Goal: Information Seeking & Learning: Learn about a topic

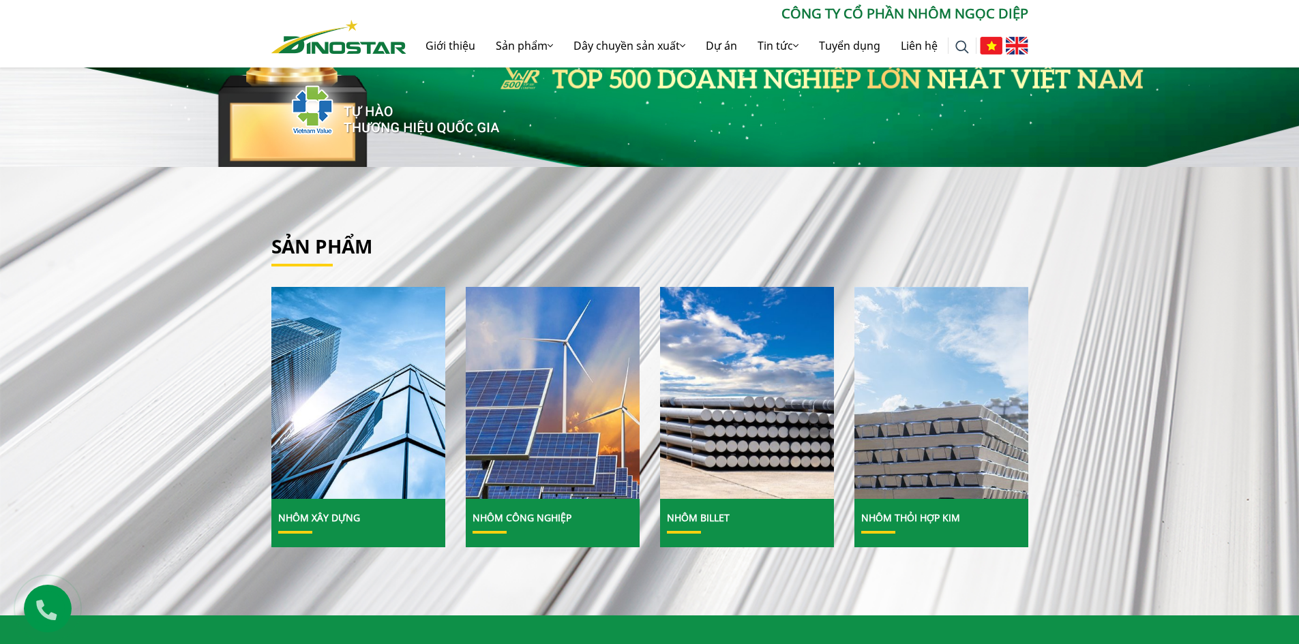
click at [301, 517] on link "Nhôm Xây dựng" at bounding box center [319, 517] width 82 height 13
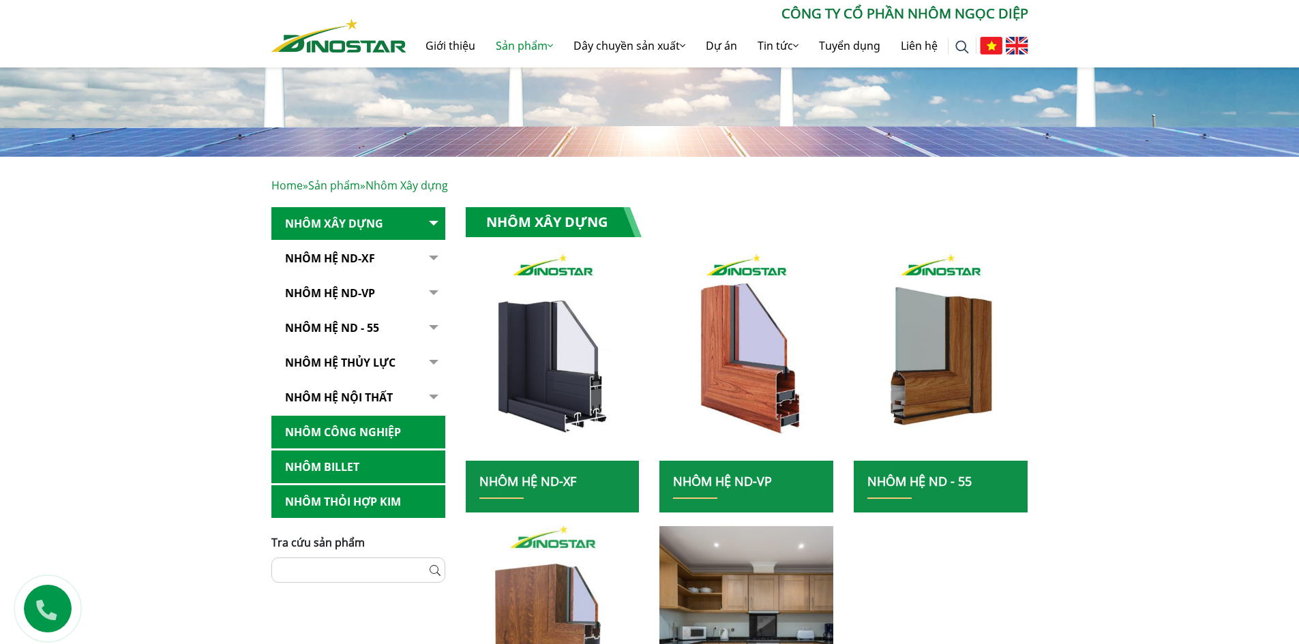
scroll to position [68, 0]
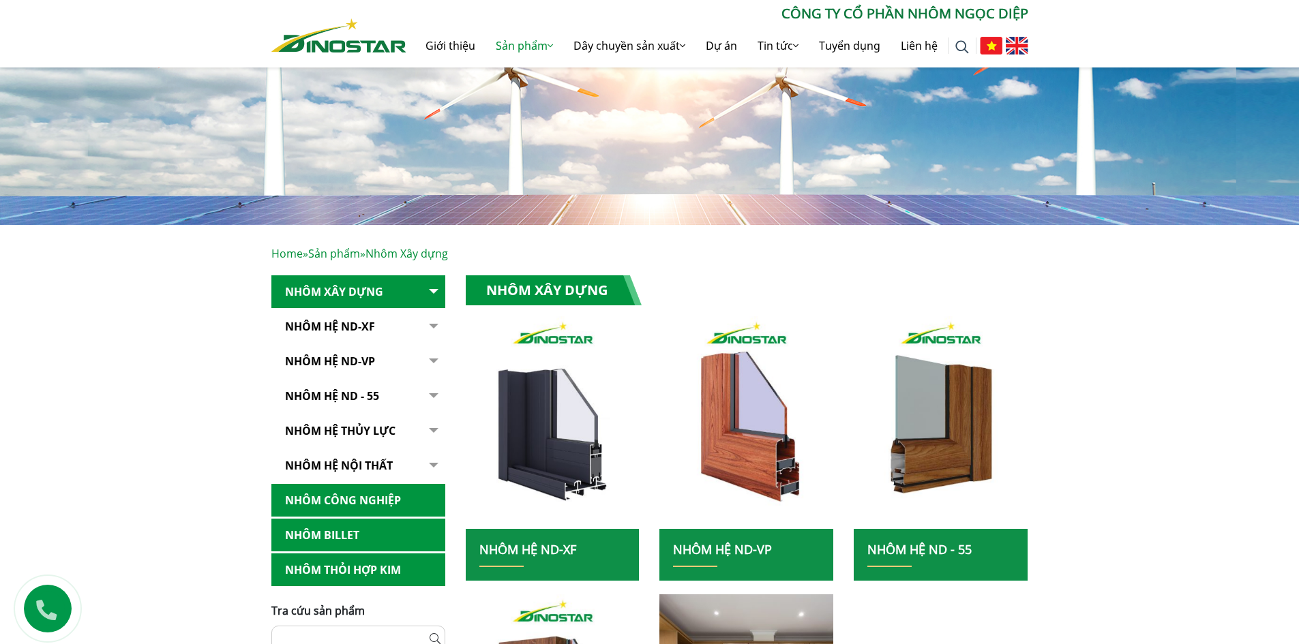
click at [434, 363] on button "button" at bounding box center [431, 361] width 27 height 33
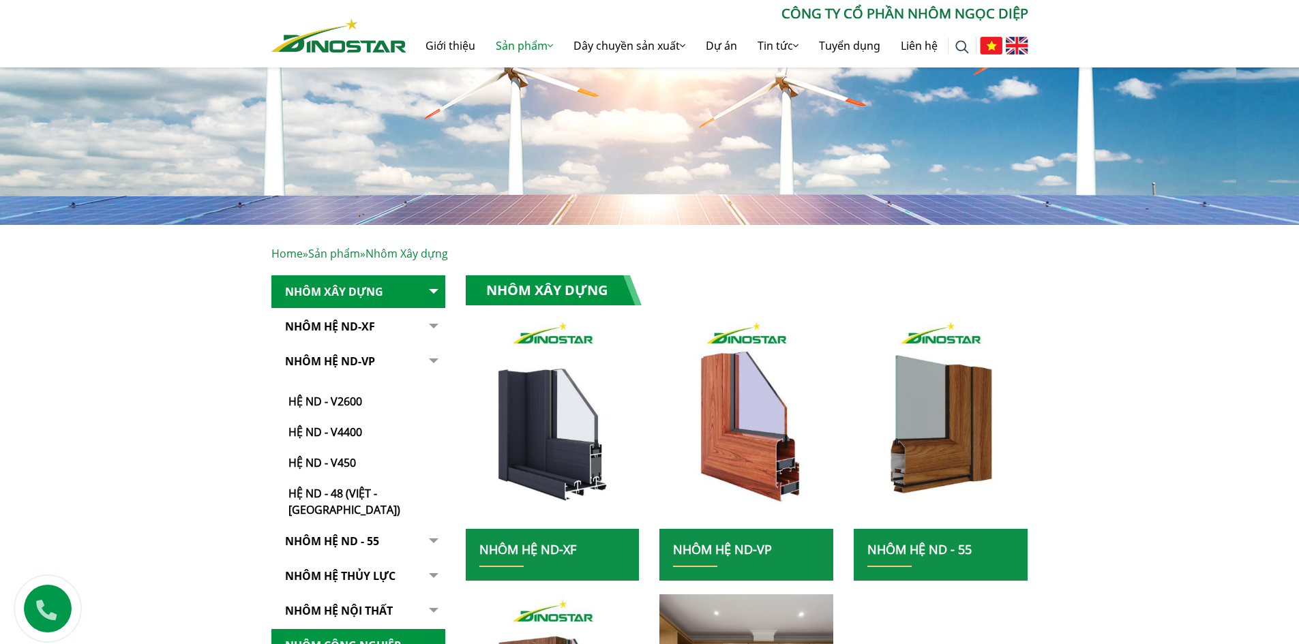
click at [432, 323] on button "button" at bounding box center [431, 326] width 27 height 33
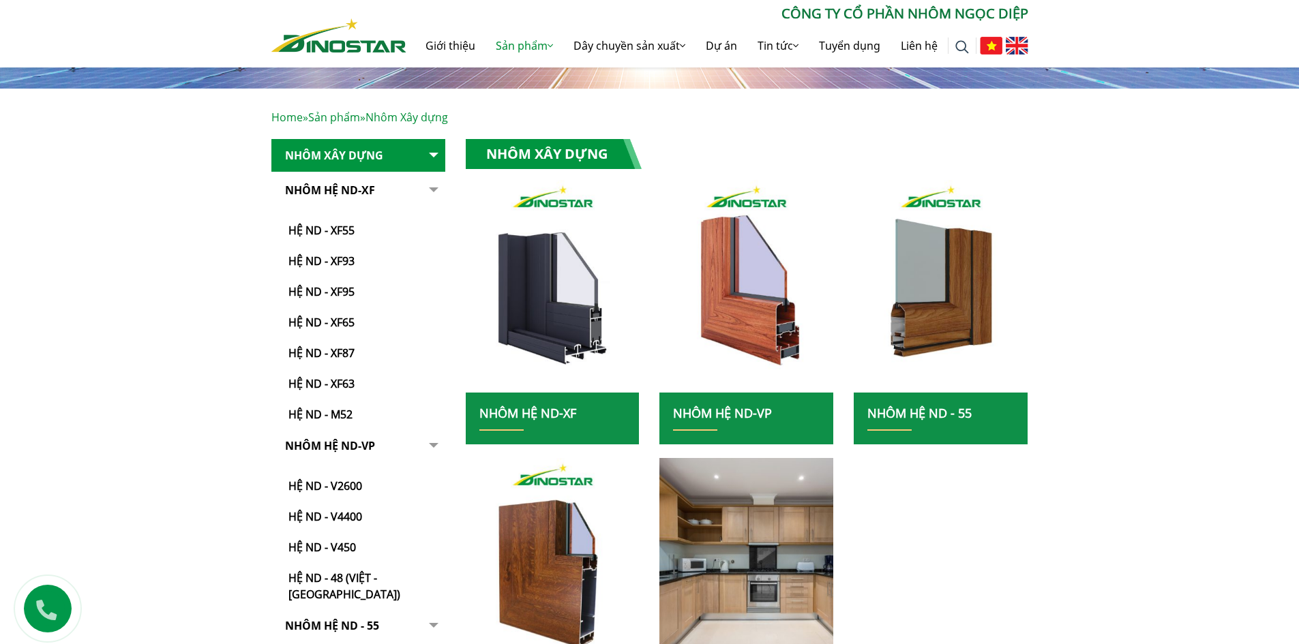
scroll to position [341, 0]
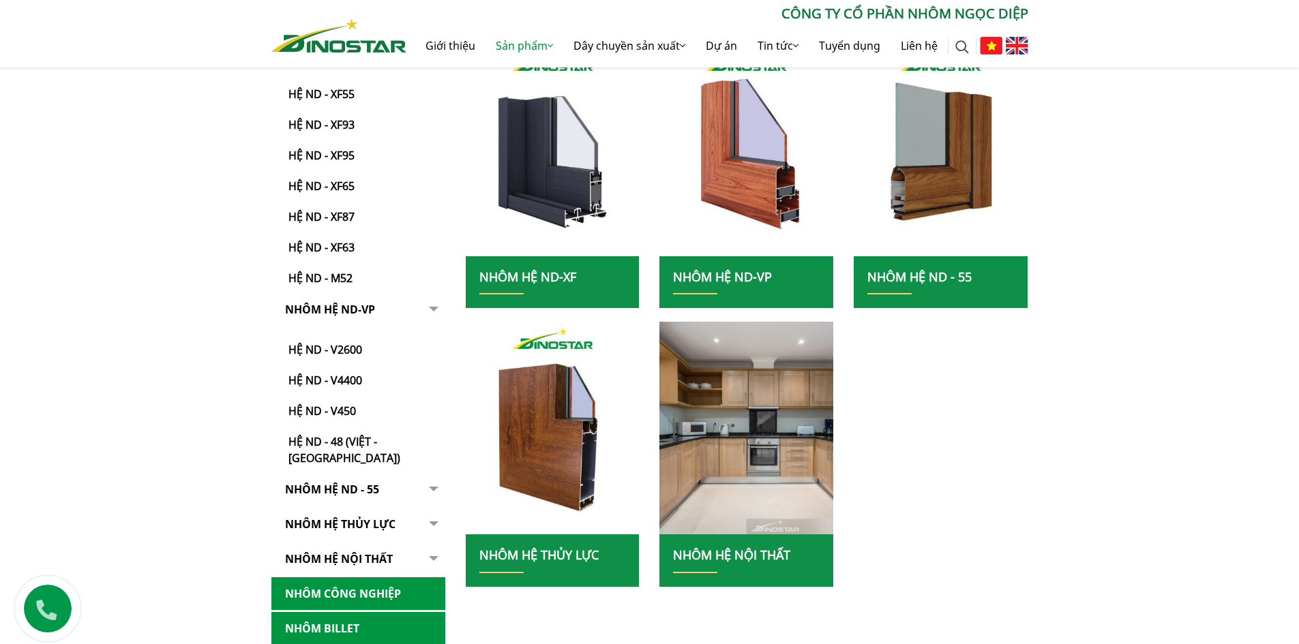
click at [435, 508] on button "button" at bounding box center [431, 524] width 27 height 33
click at [431, 508] on button "button" at bounding box center [431, 524] width 27 height 33
click at [341, 508] on link "Nhôm hệ thủy lực" at bounding box center [358, 524] width 174 height 33
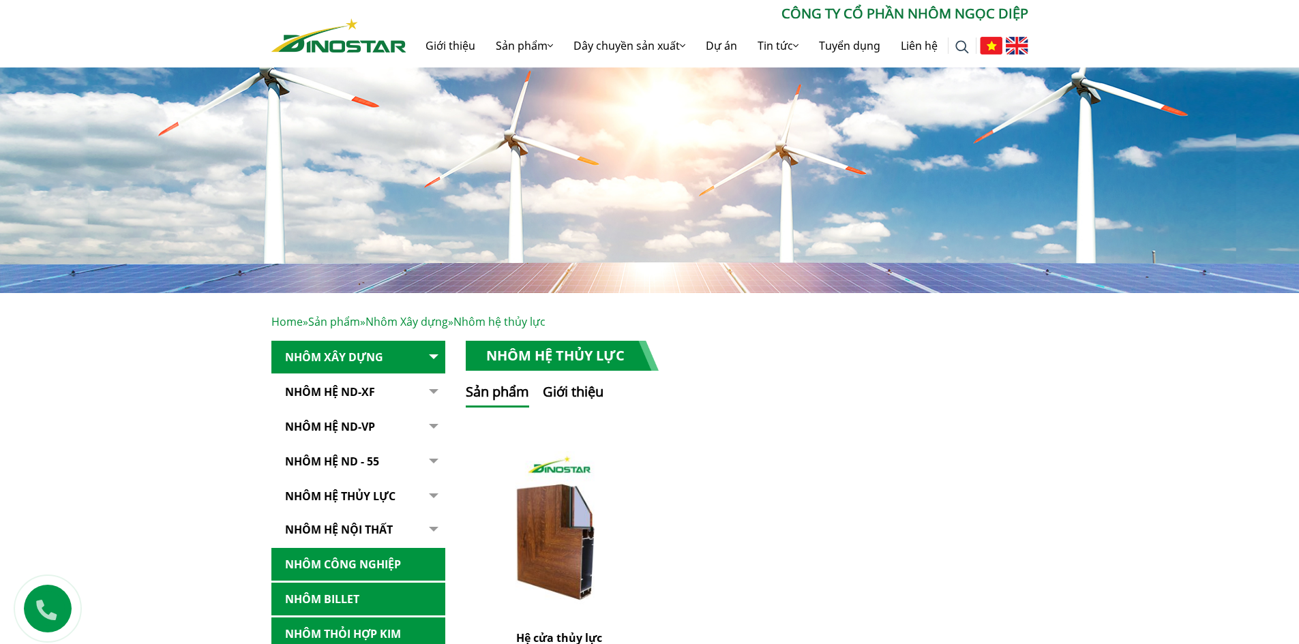
scroll to position [273, 0]
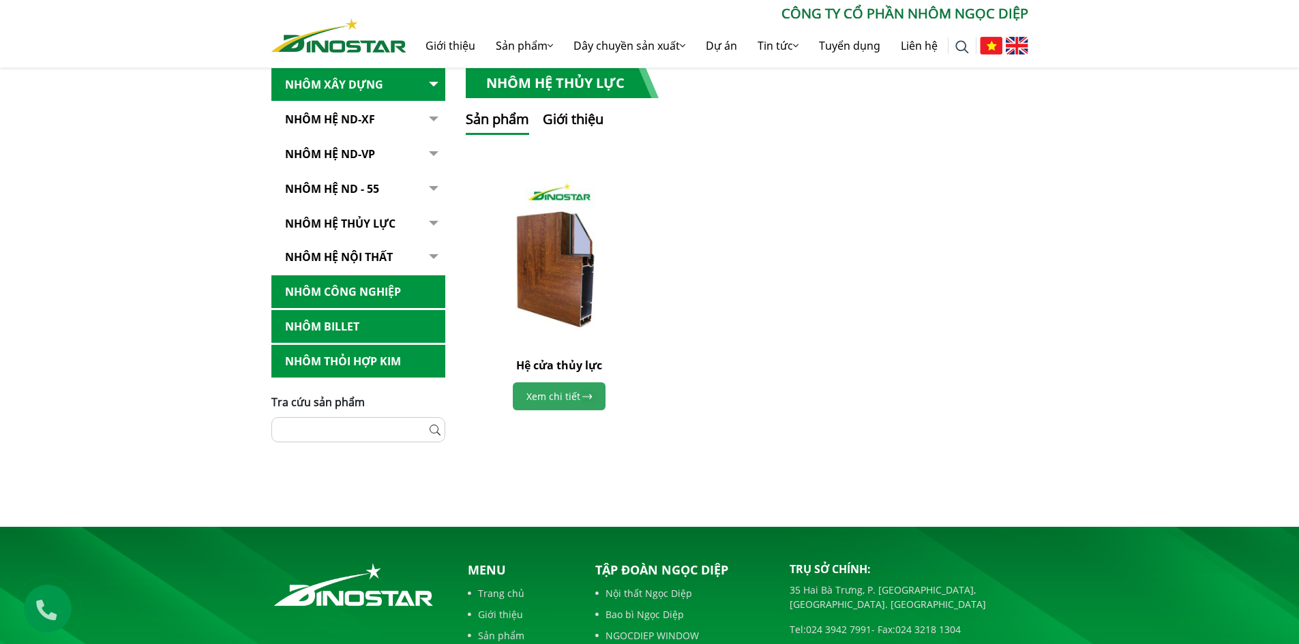
click at [563, 400] on link "Xem chi tiết" at bounding box center [559, 397] width 93 height 28
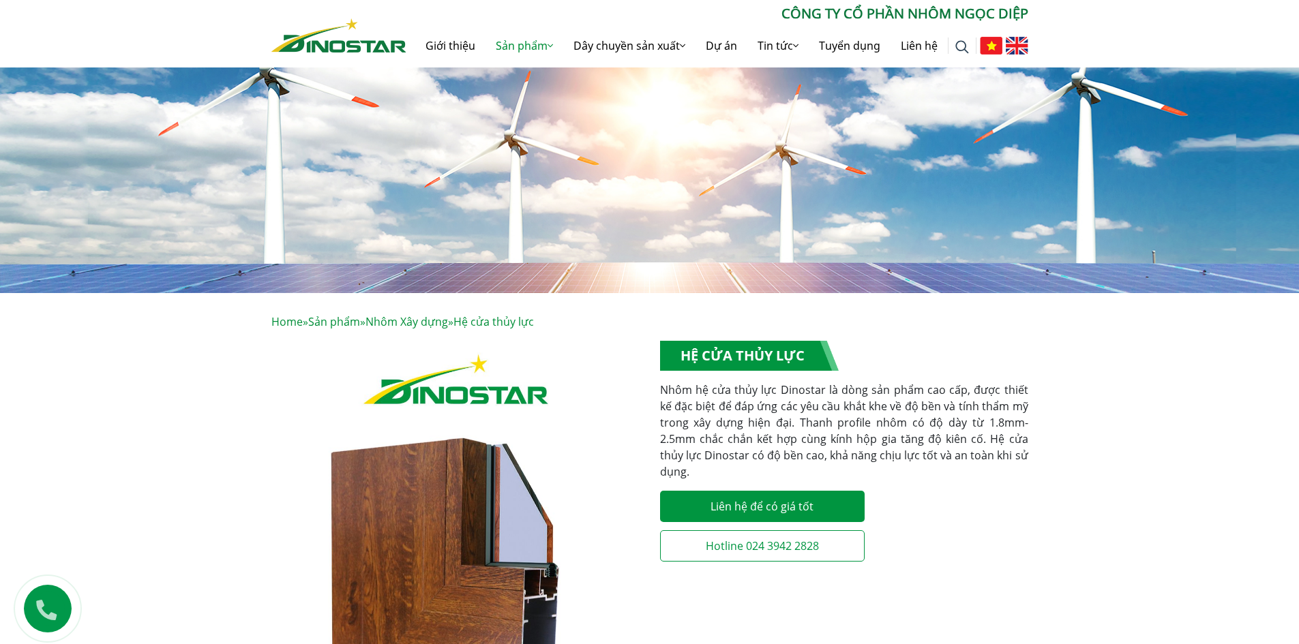
click at [739, 434] on p "Nhôm hệ cửa thủy lực Dinostar là dòng sản phẩm cao cấp, được thiết kế đặc biệt …" at bounding box center [844, 431] width 368 height 98
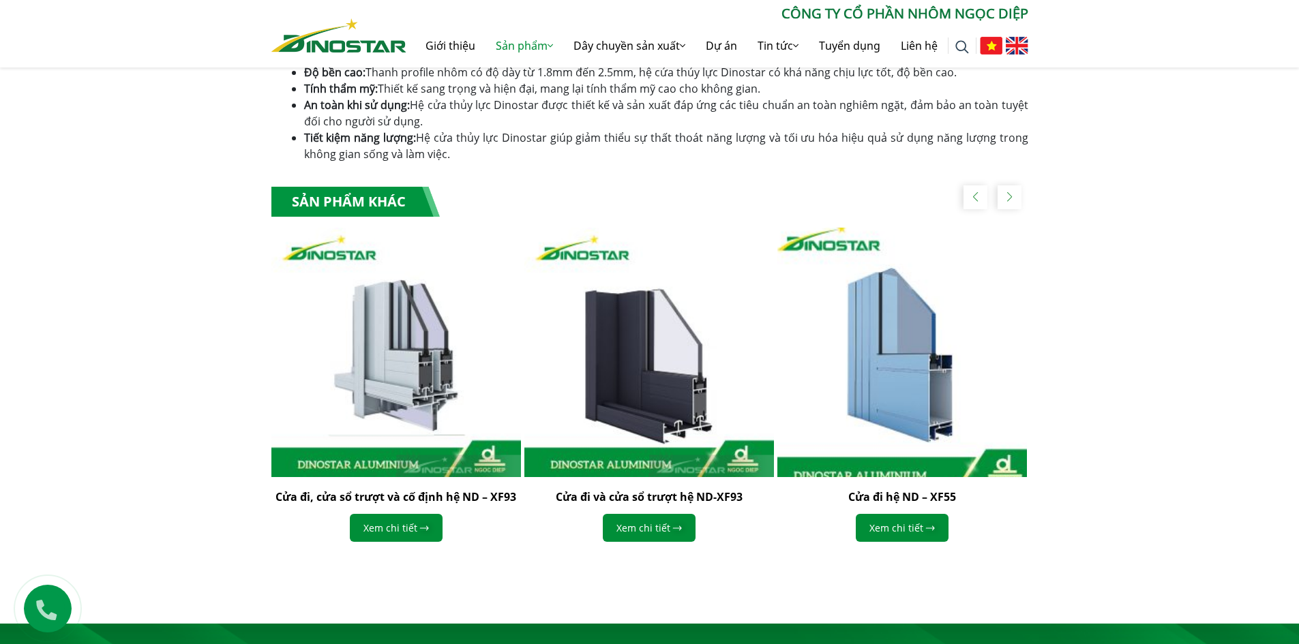
scroll to position [1159, 0]
